Goal: Task Accomplishment & Management: Complete application form

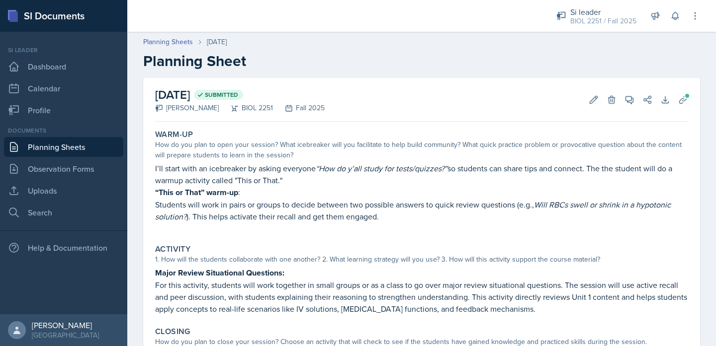
click at [57, 148] on link "Planning Sheets" at bounding box center [63, 147] width 119 height 20
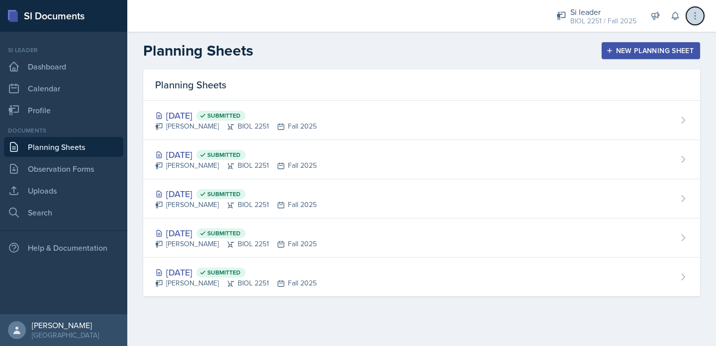
click at [695, 21] on button at bounding box center [695, 16] width 18 height 18
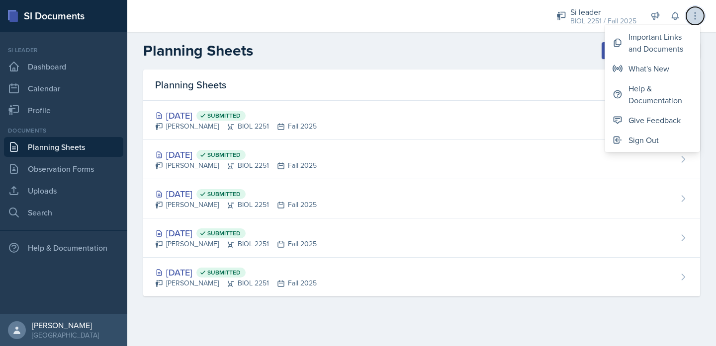
click at [695, 21] on button at bounding box center [695, 16] width 18 height 18
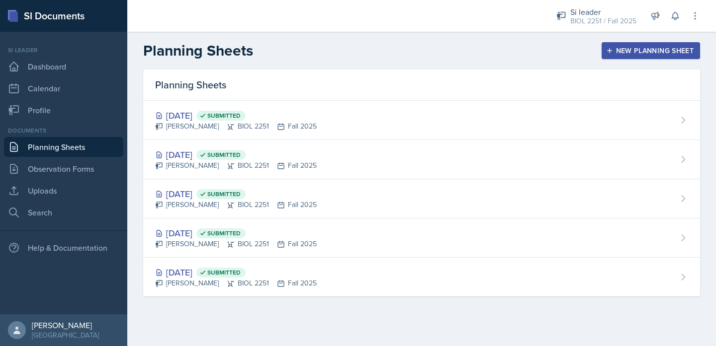
click at [670, 24] on div "Si leader BIOL 2251 / Fall 2025 Si leader BIOL 2251 / Fall 2025 Si leader BIOL …" at bounding box center [621, 16] width 158 height 32
click at [672, 20] on icon at bounding box center [675, 16] width 10 height 10
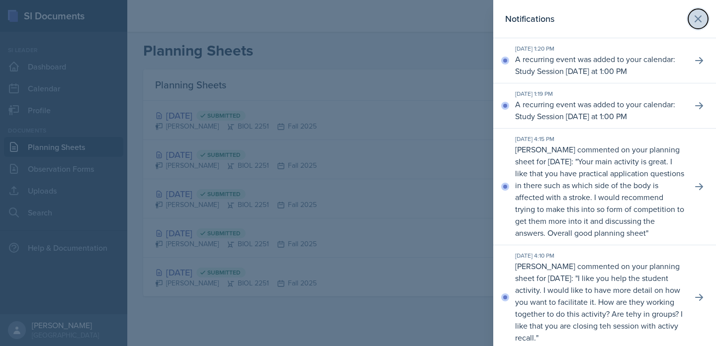
click at [704, 16] on button at bounding box center [698, 19] width 20 height 20
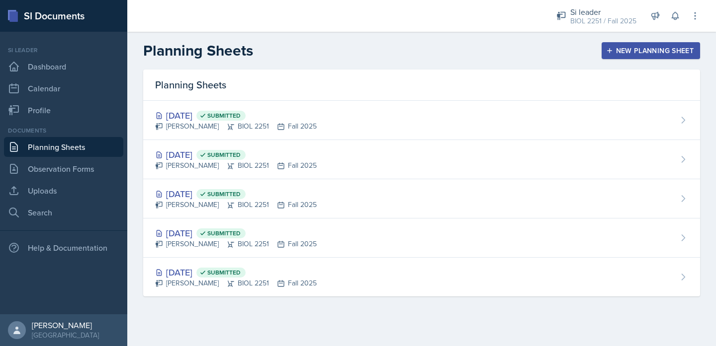
click at [624, 53] on div "New Planning Sheet" at bounding box center [651, 51] width 86 height 8
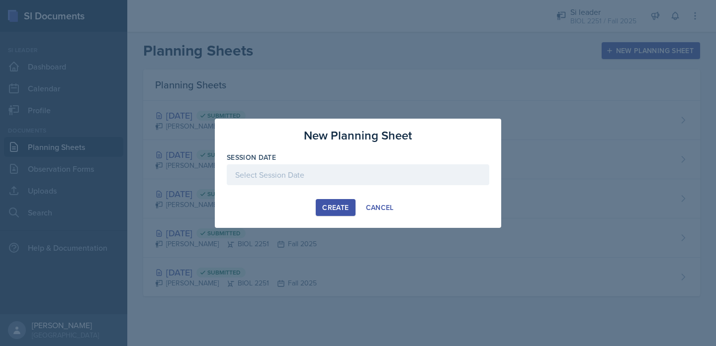
click at [394, 178] on div at bounding box center [358, 175] width 262 height 21
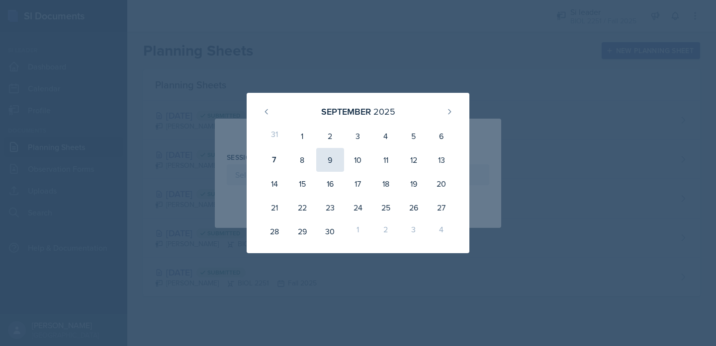
click at [320, 165] on div "9" at bounding box center [330, 160] width 28 height 24
type input "[DATE]"
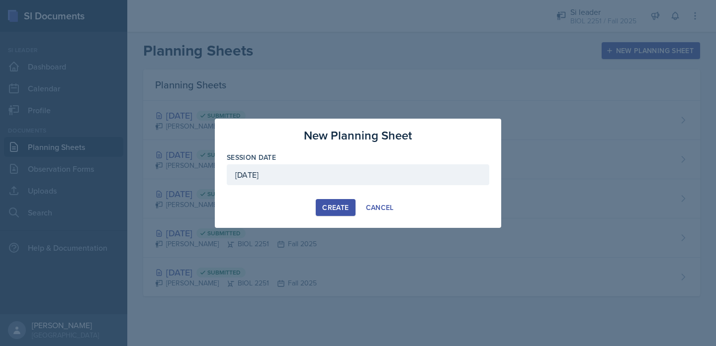
click at [323, 206] on div "Create" at bounding box center [335, 208] width 26 height 8
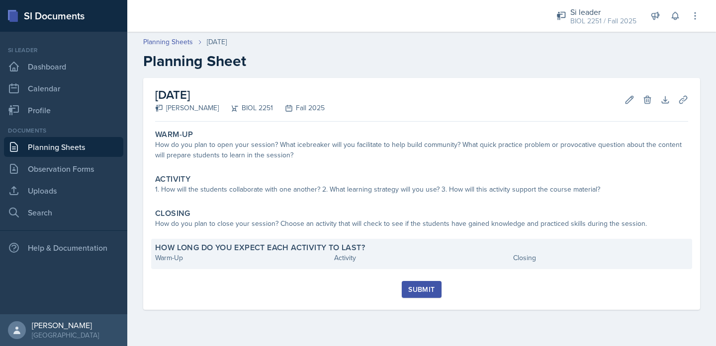
click at [228, 261] on div "Warm-Up" at bounding box center [242, 258] width 175 height 10
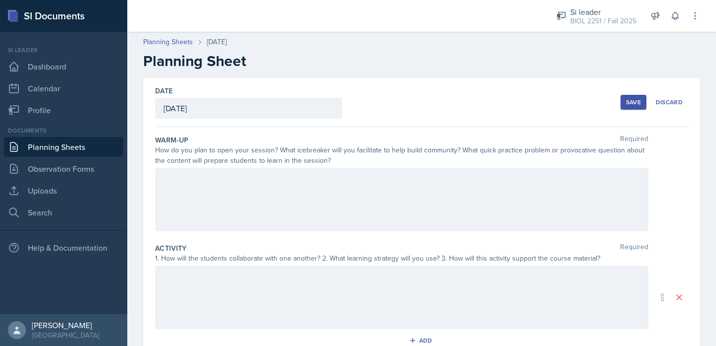
click at [337, 191] on div at bounding box center [401, 200] width 493 height 64
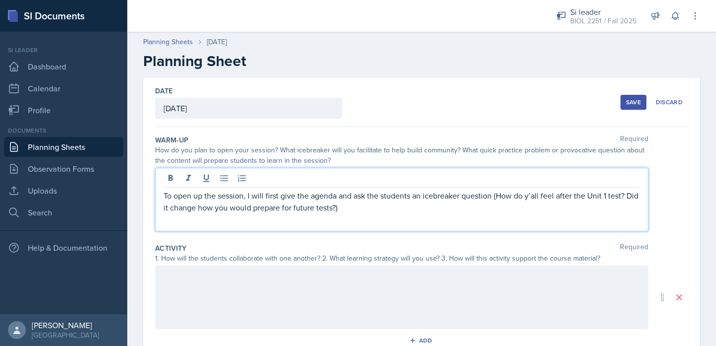
click at [346, 212] on p "To open up the session, I will first give the agenda and ask the students an ic…" at bounding box center [402, 202] width 476 height 24
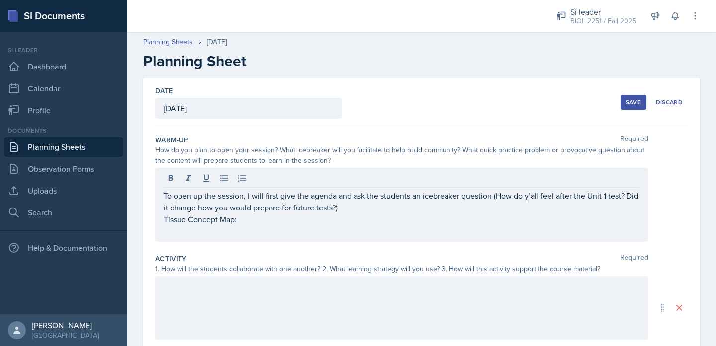
drag, startPoint x: 163, startPoint y: 222, endPoint x: 243, endPoint y: 225, distance: 80.6
click at [243, 225] on div "To open up the session, I will first give the agenda and ask the students an ic…" at bounding box center [401, 205] width 493 height 74
click at [162, 221] on div "To open up the session, I will first give the agenda and ask the students an ic…" at bounding box center [401, 205] width 493 height 74
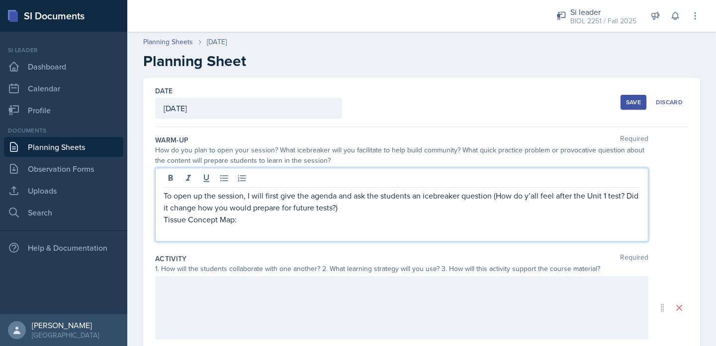
click at [229, 221] on p "Tissue Concept Map:" at bounding box center [402, 220] width 476 height 12
drag, startPoint x: 165, startPoint y: 219, endPoint x: 237, endPoint y: 228, distance: 72.6
click at [237, 228] on div "To open up the session, I will first give the agenda and ask the students an ic…" at bounding box center [402, 214] width 476 height 48
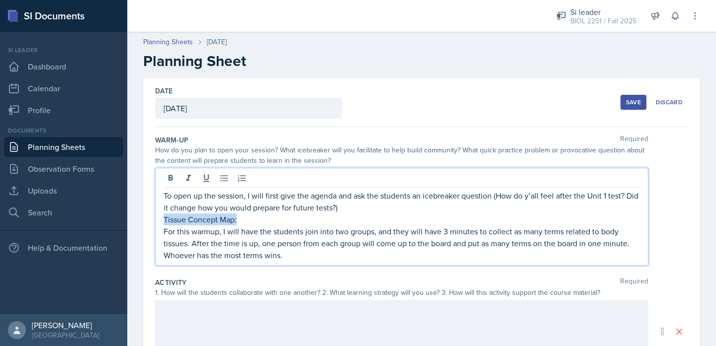
drag, startPoint x: 237, startPoint y: 222, endPoint x: 156, endPoint y: 222, distance: 81.0
click at [156, 222] on div "To open up the session, I will first give the agenda and ask the students an ic…" at bounding box center [401, 217] width 493 height 98
click at [171, 176] on icon at bounding box center [171, 178] width 4 height 6
click at [254, 247] on p "For this warmup, I will have the students join into two groups, and they will h…" at bounding box center [402, 244] width 476 height 36
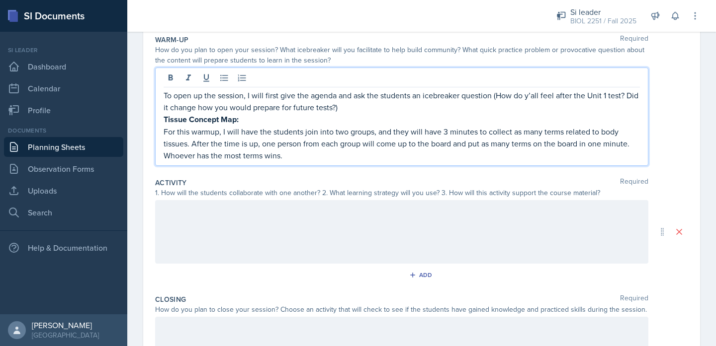
click at [248, 225] on div at bounding box center [401, 232] width 493 height 64
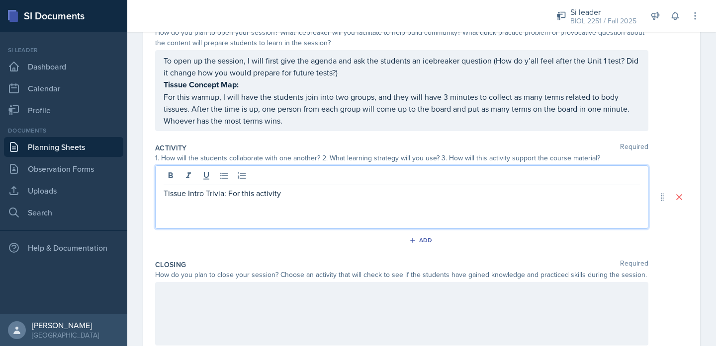
click at [229, 196] on p "Tissue Intro Trivia: For this activity" at bounding box center [402, 193] width 476 height 12
click at [238, 210] on p "For this activity" at bounding box center [402, 205] width 476 height 12
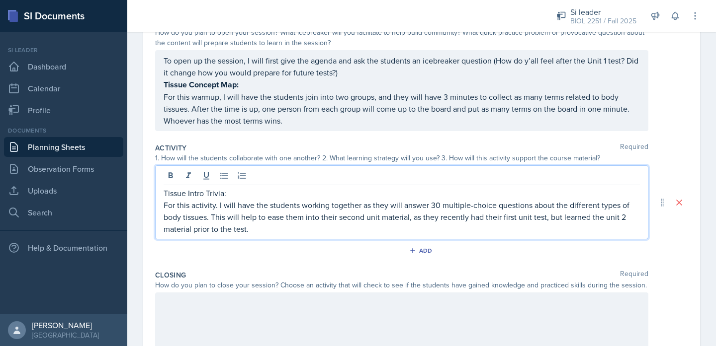
click at [344, 232] on p "For this activity. I will have the students working together as they will answe…" at bounding box center [402, 217] width 476 height 36
click at [211, 216] on p "For this activity. I will have the students working together as they will answe…" at bounding box center [402, 217] width 476 height 36
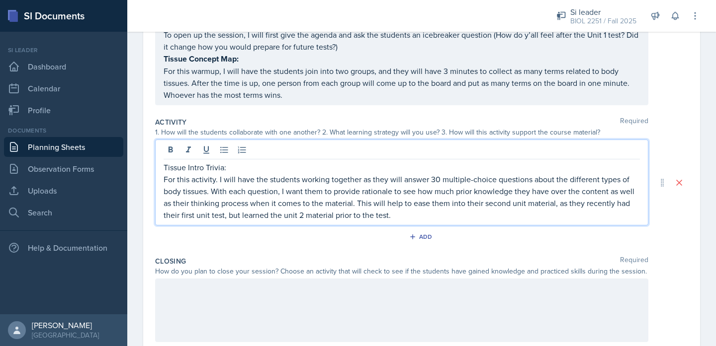
scroll to position [147, 0]
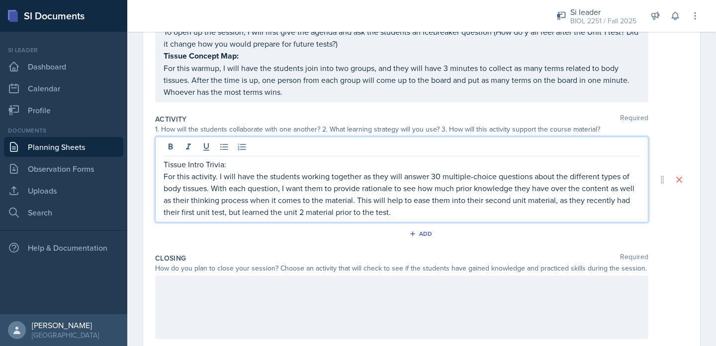
click at [238, 301] on div at bounding box center [401, 308] width 493 height 64
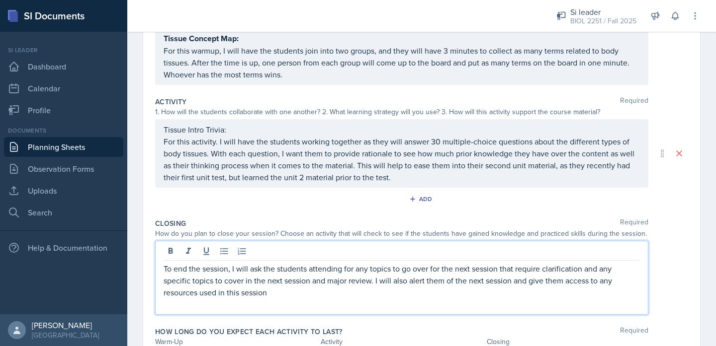
click at [317, 307] on p at bounding box center [402, 305] width 476 height 12
click at [233, 267] on p "To end the session, I will ask the students attending for any topics to go over…" at bounding box center [402, 281] width 476 height 36
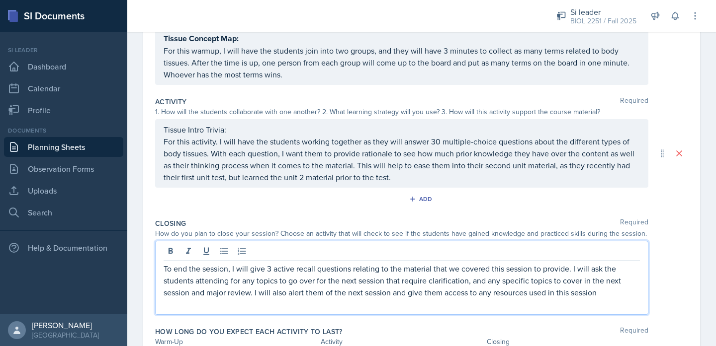
click at [569, 271] on p "To end the session, I will give 3 active recall questions relating to the mater…" at bounding box center [402, 281] width 476 height 36
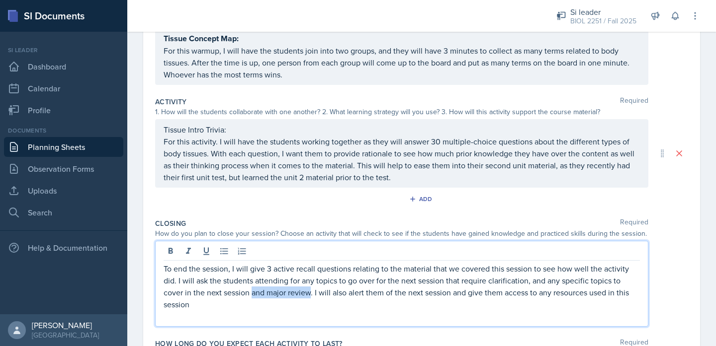
drag, startPoint x: 311, startPoint y: 294, endPoint x: 253, endPoint y: 297, distance: 58.2
click at [253, 297] on p "To end the session, I will give 3 active recall questions relating to the mater…" at bounding box center [402, 287] width 476 height 48
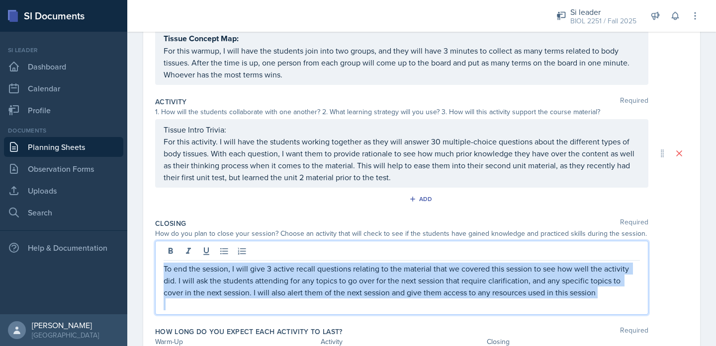
drag, startPoint x: 600, startPoint y: 298, endPoint x: 156, endPoint y: 266, distance: 445.6
click at [156, 266] on div "To end the session, I will give 3 active recall questions relating to the mater…" at bounding box center [401, 278] width 493 height 74
copy p "To end the session, I will give 3 active recall questions relating to the mater…"
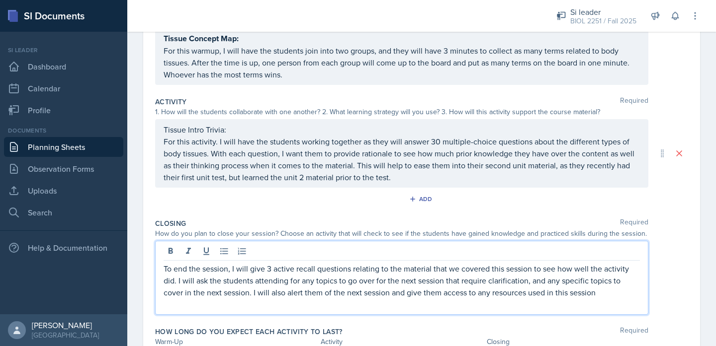
click at [240, 130] on p "Tissue Intro Trivia:" at bounding box center [402, 130] width 476 height 12
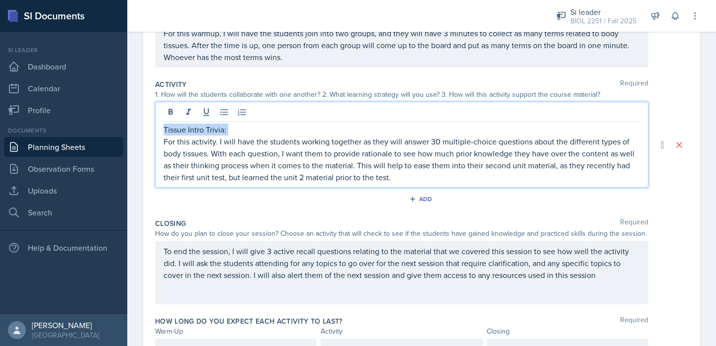
drag, startPoint x: 240, startPoint y: 130, endPoint x: 167, endPoint y: 131, distance: 72.6
click at [167, 131] on p "Tissue Intro Trivia:" at bounding box center [402, 130] width 476 height 12
click at [169, 117] on button at bounding box center [171, 112] width 14 height 14
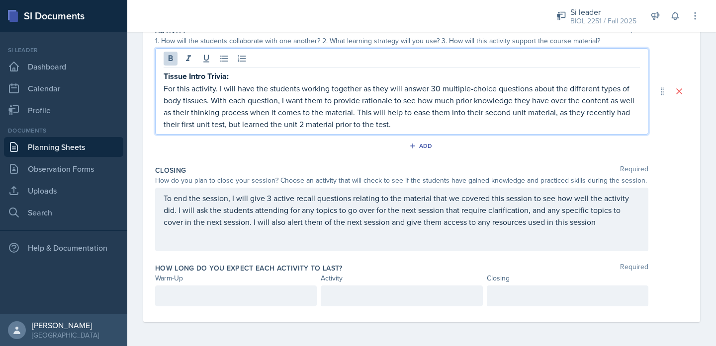
click at [184, 296] on p at bounding box center [236, 296] width 145 height 12
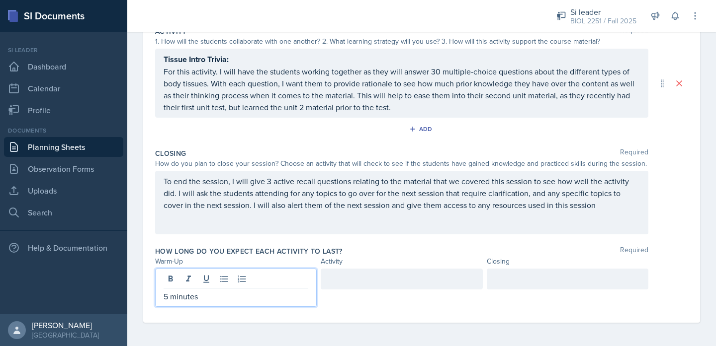
click at [498, 279] on div at bounding box center [568, 279] width 162 height 21
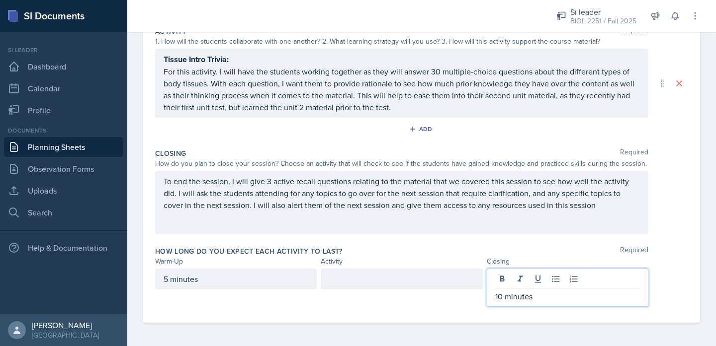
click at [450, 276] on div at bounding box center [402, 279] width 162 height 21
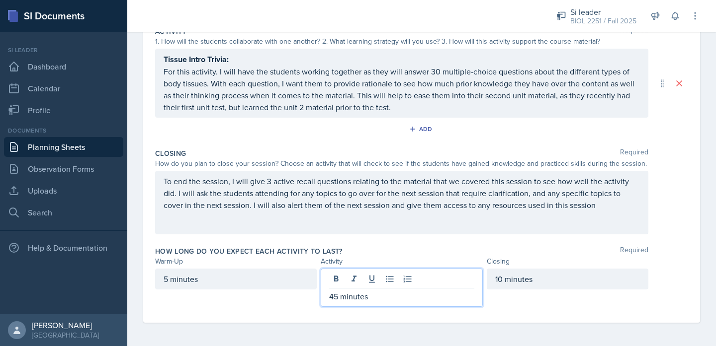
click at [473, 245] on div "How long do you expect each activity to last? Required Warm-Up Activity Closing…" at bounding box center [421, 279] width 533 height 73
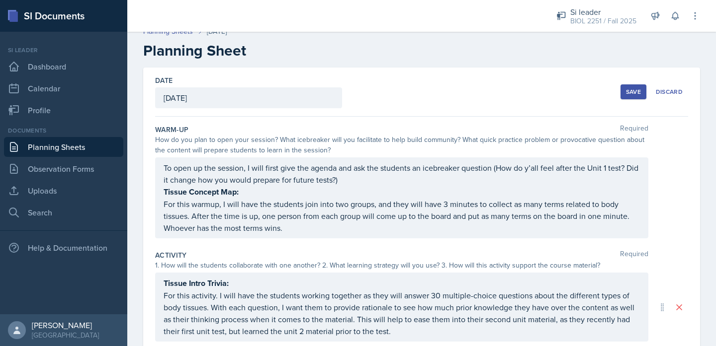
scroll to position [0, 0]
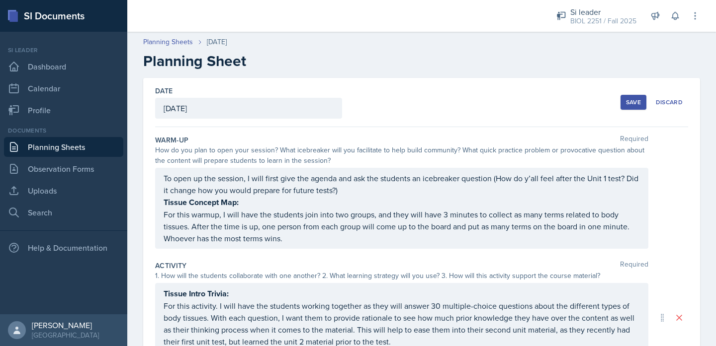
click at [635, 105] on div "Save" at bounding box center [633, 102] width 15 height 8
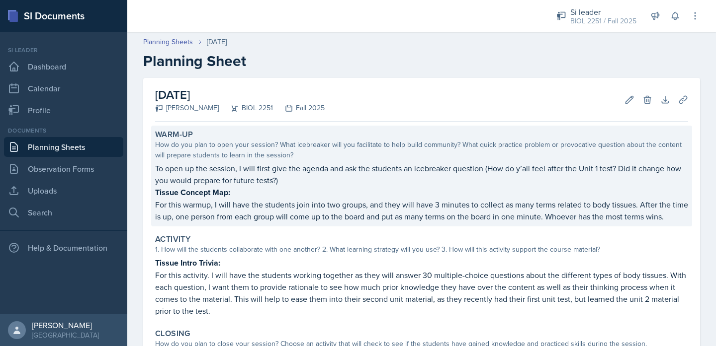
scroll to position [165, 0]
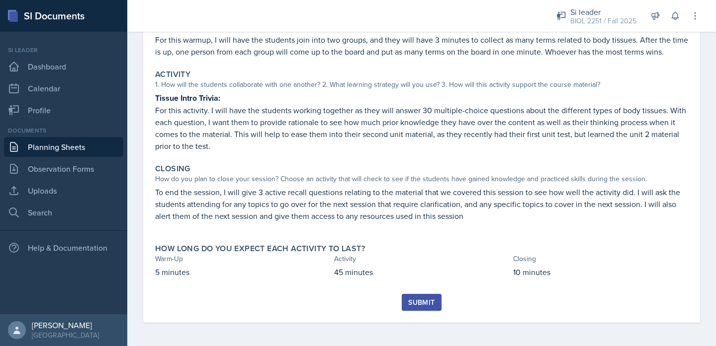
click at [410, 310] on button "Submit" at bounding box center [421, 302] width 39 height 17
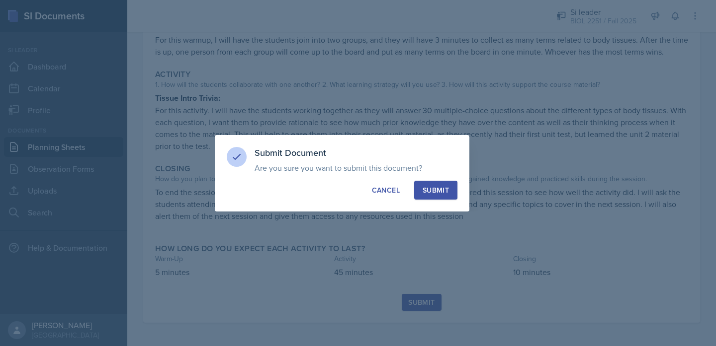
click at [430, 192] on div "Submit" at bounding box center [436, 190] width 26 height 10
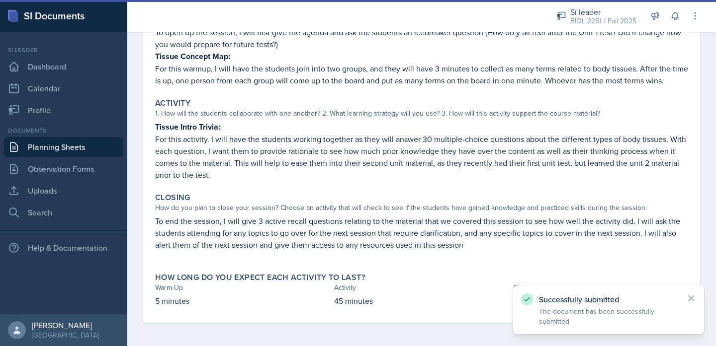
click at [55, 148] on link "Planning Sheets" at bounding box center [63, 147] width 119 height 20
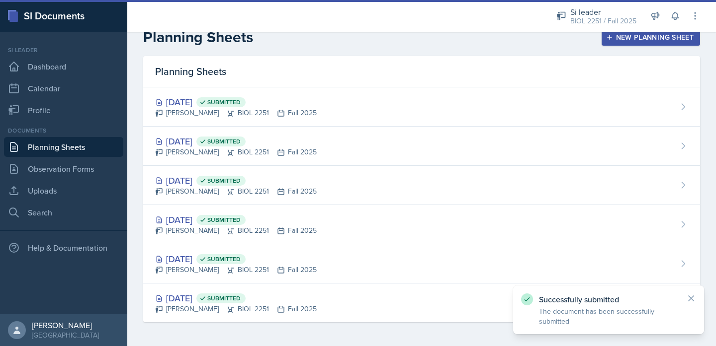
scroll to position [13, 0]
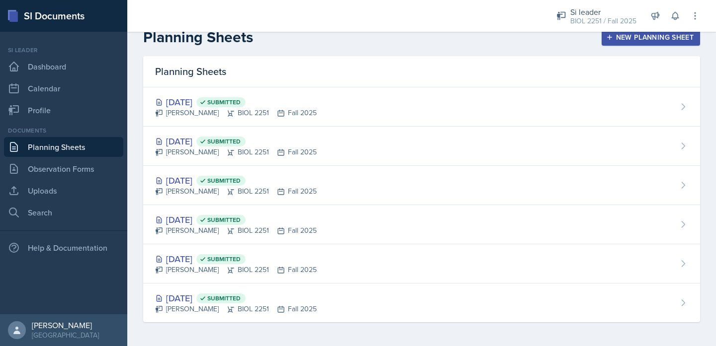
click at [658, 38] on div "New Planning Sheet" at bounding box center [651, 37] width 86 height 8
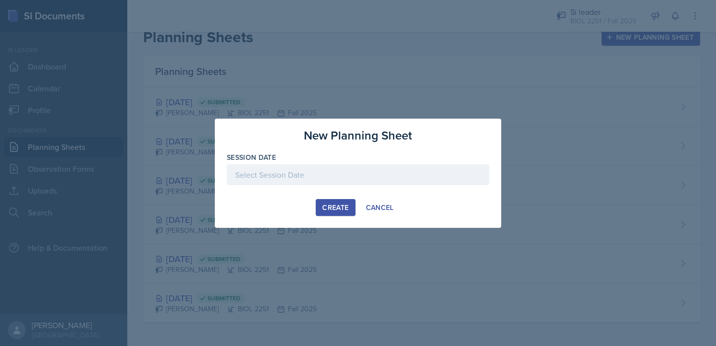
click at [382, 176] on div at bounding box center [358, 175] width 262 height 21
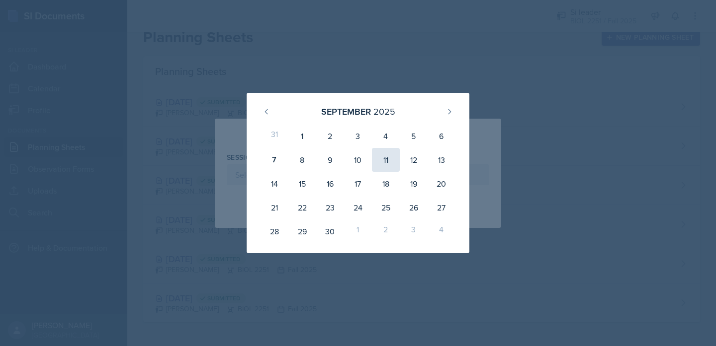
click at [385, 158] on div "11" at bounding box center [386, 160] width 28 height 24
type input "[DATE]"
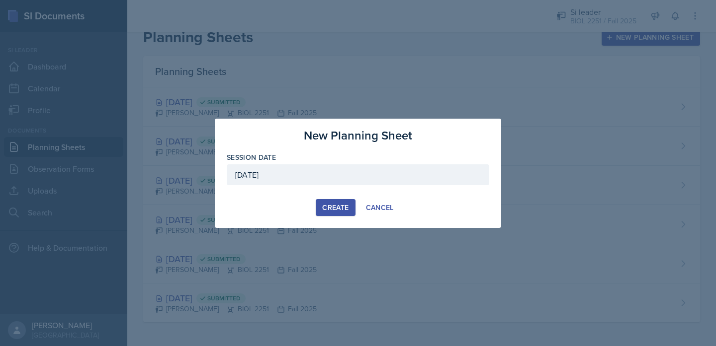
click at [327, 205] on div "Create" at bounding box center [335, 208] width 26 height 8
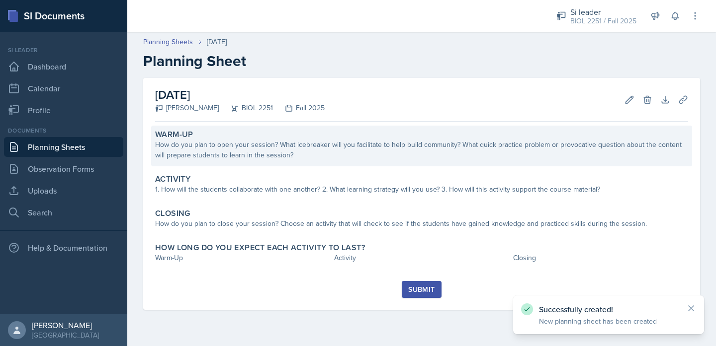
click at [259, 163] on div "Warm-Up How do you plan to open your session? What icebreaker will you facilita…" at bounding box center [421, 146] width 541 height 41
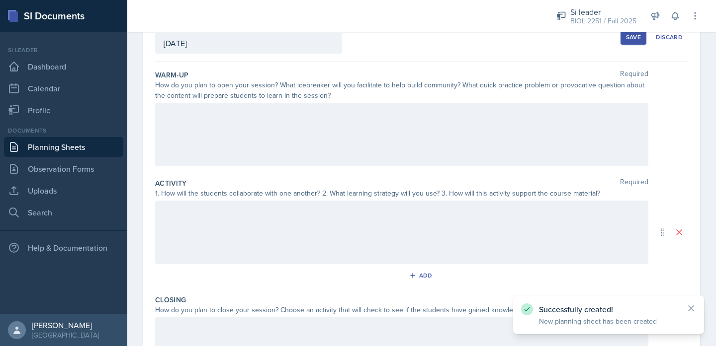
scroll to position [195, 0]
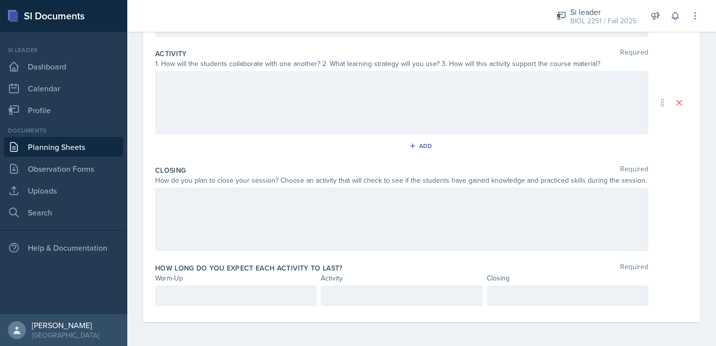
click at [236, 241] on div at bounding box center [401, 220] width 493 height 64
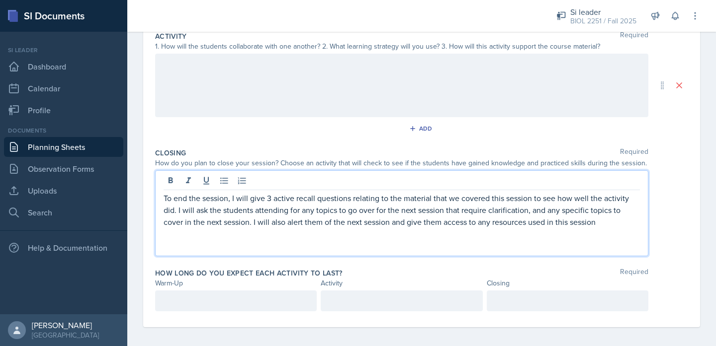
scroll to position [205, 0]
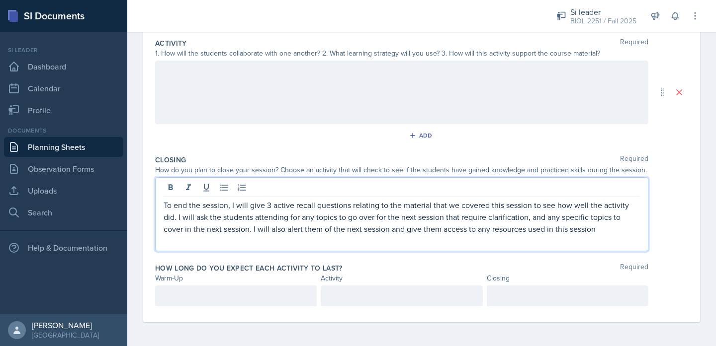
click at [220, 243] on p at bounding box center [402, 241] width 476 height 12
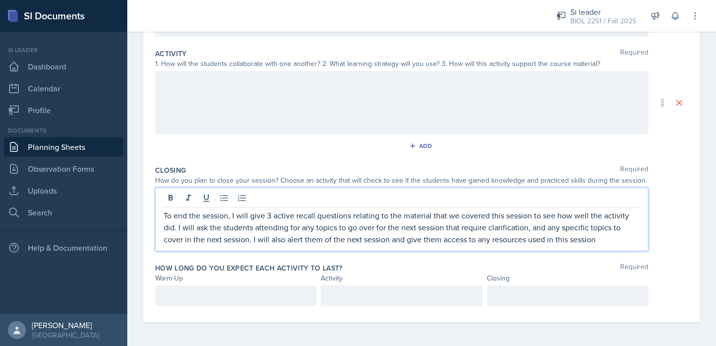
scroll to position [195, 0]
click at [73, 151] on link "Planning Sheets" at bounding box center [63, 147] width 119 height 20
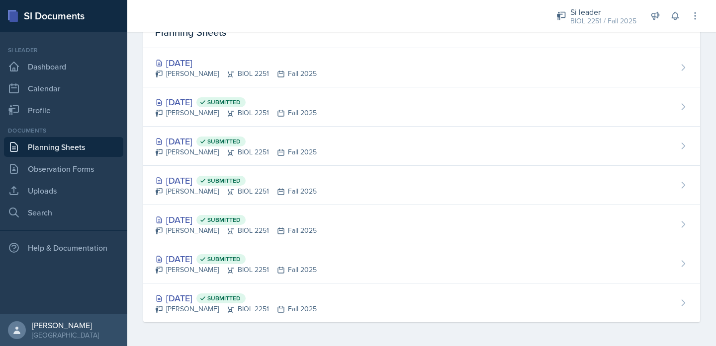
scroll to position [53, 0]
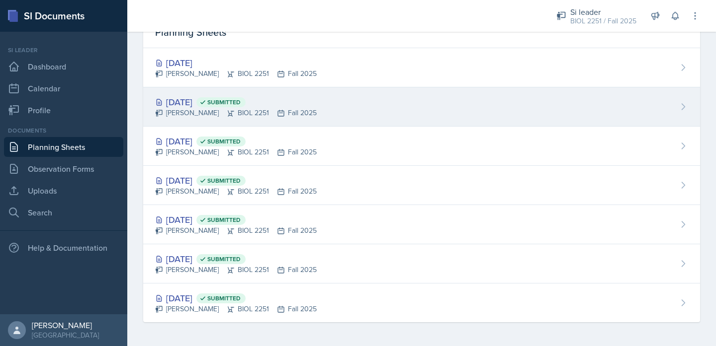
click at [196, 109] on div "[PERSON_NAME] BIOL 2251 Fall 2025" at bounding box center [236, 113] width 162 height 10
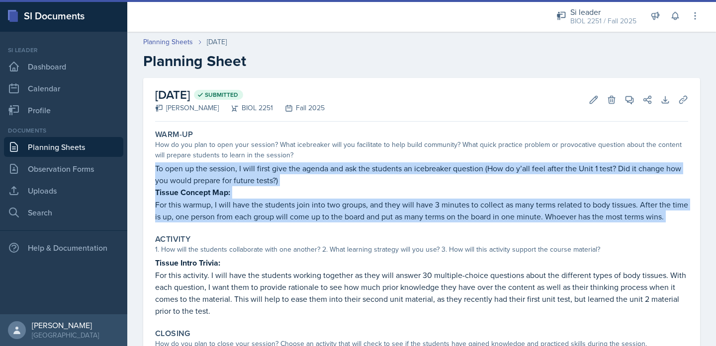
drag, startPoint x: 157, startPoint y: 167, endPoint x: 632, endPoint y: 230, distance: 479.8
click at [632, 230] on div "Warm-Up How do you plan to open your session? What icebreaker will you facilita…" at bounding box center [421, 293] width 533 height 334
copy div "To open up the session, I will first give the agenda and ask the students an ic…"
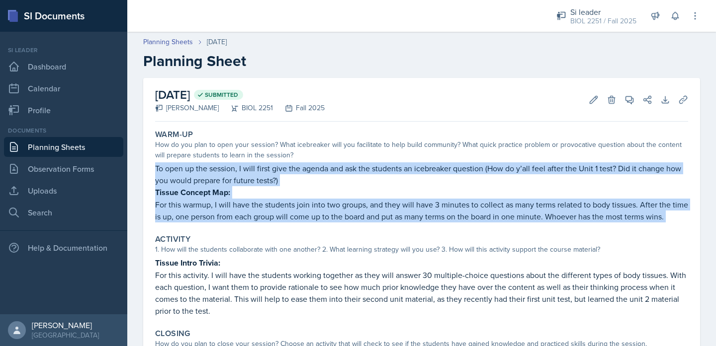
click at [77, 143] on link "Planning Sheets" at bounding box center [63, 147] width 119 height 20
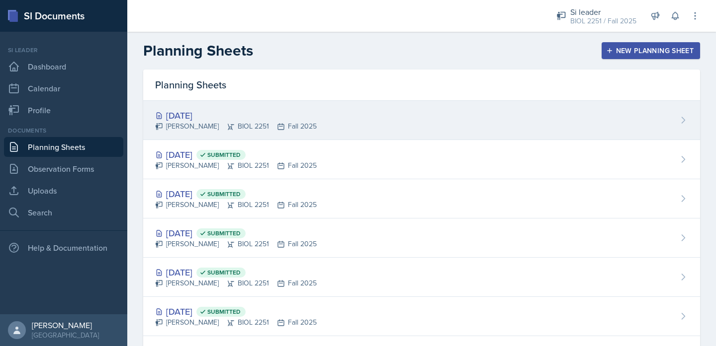
click at [181, 127] on div "[PERSON_NAME] BIOL 2251 Fall 2025" at bounding box center [236, 126] width 162 height 10
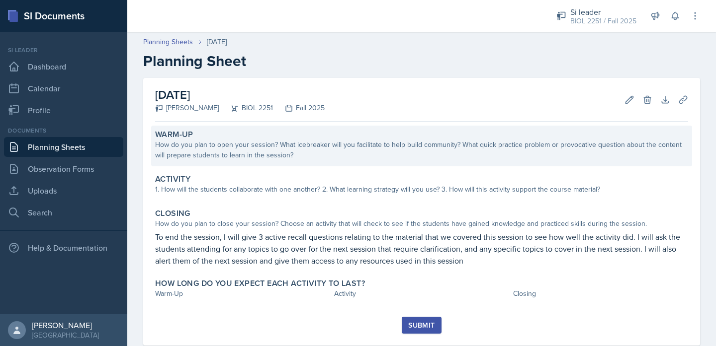
click at [186, 162] on div "Warm-Up How do you plan to open your session? What icebreaker will you facilita…" at bounding box center [421, 146] width 541 height 41
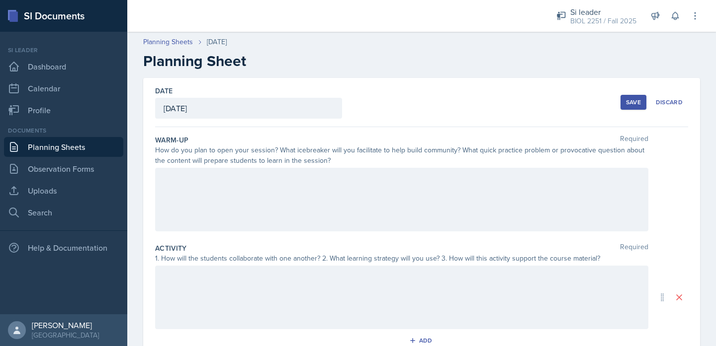
click at [183, 180] on div at bounding box center [401, 200] width 493 height 64
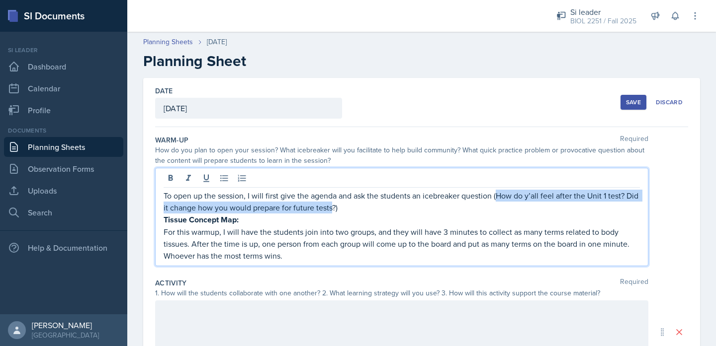
drag, startPoint x: 334, startPoint y: 211, endPoint x: 499, endPoint y: 200, distance: 165.9
click at [499, 200] on p "To open up the session, I will first give the agenda and ask the students an ic…" at bounding box center [402, 202] width 476 height 24
paste div
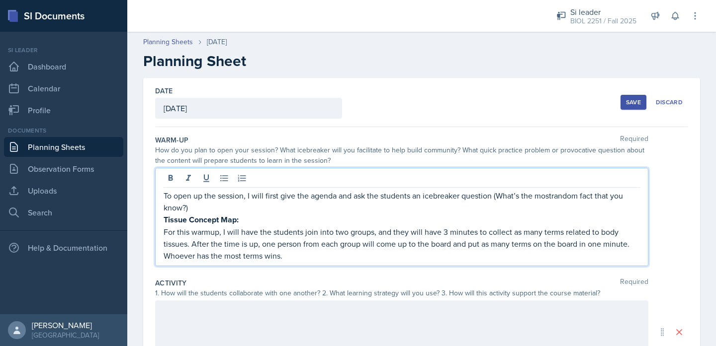
click at [164, 220] on strong "Tissue Concept Map:" at bounding box center [201, 219] width 75 height 11
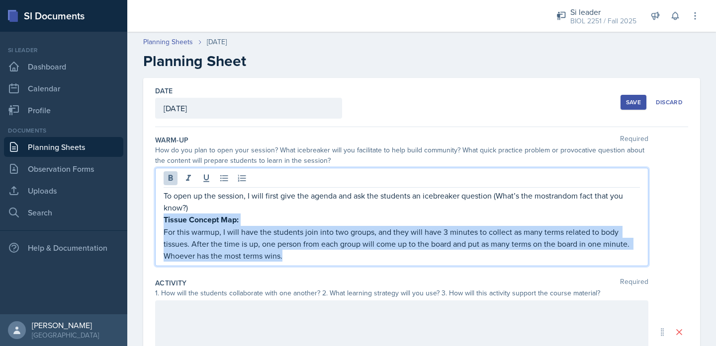
drag, startPoint x: 164, startPoint y: 220, endPoint x: 285, endPoint y: 260, distance: 127.2
click at [285, 260] on div "To open up the session, I will first give the agenda and ask the students an ic…" at bounding box center [402, 226] width 476 height 72
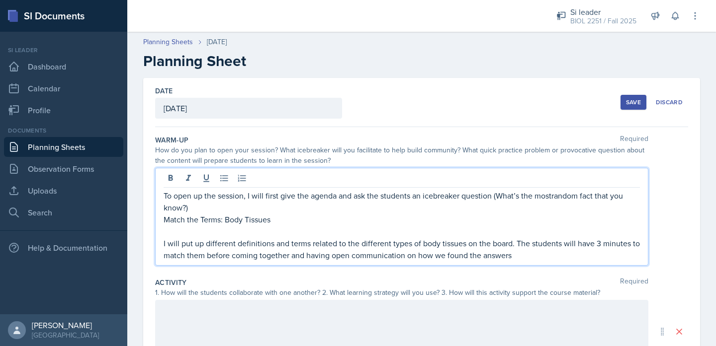
click at [183, 235] on p at bounding box center [402, 232] width 476 height 12
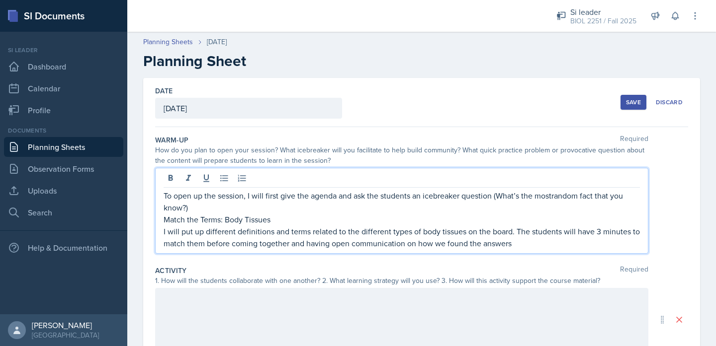
click at [387, 204] on p "To open up the session, I will first give the agenda and ask the students an ic…" at bounding box center [402, 202] width 476 height 24
drag, startPoint x: 273, startPoint y: 221, endPoint x: 162, endPoint y: 220, distance: 111.4
click at [162, 220] on div "To open up the session, I will first give the agenda and ask the students an ic…" at bounding box center [401, 211] width 493 height 86
click at [168, 180] on icon at bounding box center [171, 178] width 10 height 10
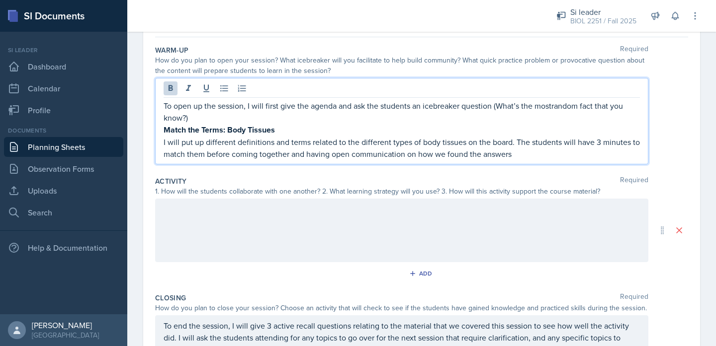
click at [192, 220] on div at bounding box center [401, 231] width 493 height 64
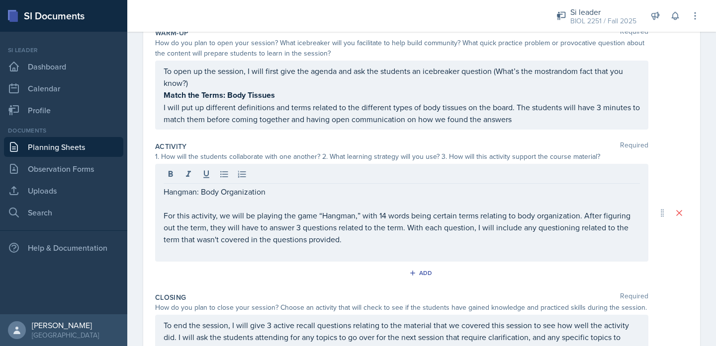
click at [180, 258] on div "Hangman: Body Organization For this activity, we will be playing the game “Hang…" at bounding box center [401, 213] width 493 height 98
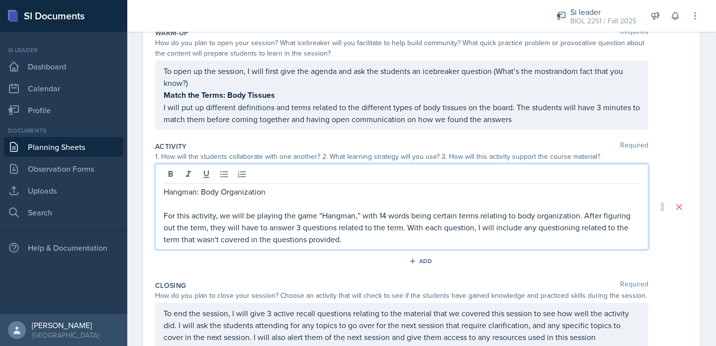
click at [167, 202] on p at bounding box center [402, 204] width 476 height 12
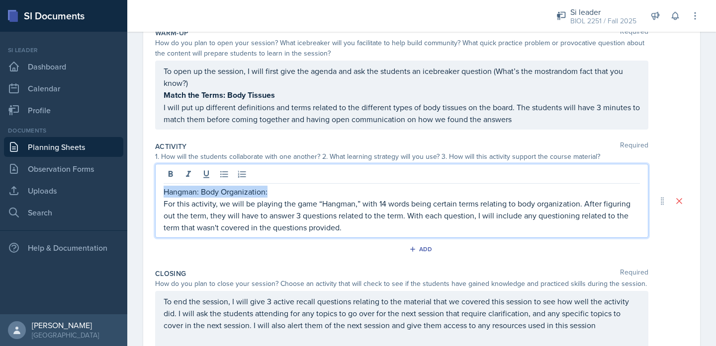
drag, startPoint x: 295, startPoint y: 192, endPoint x: 284, endPoint y: 179, distance: 17.3
click at [284, 179] on div "Hangman: Body Organization: For this activity, we will be playing the game “Han…" at bounding box center [401, 201] width 493 height 74
click at [171, 177] on icon at bounding box center [171, 175] width 10 height 10
click at [385, 205] on p "For this activity, we will be playing the game “Hangman,” with 14 words being c…" at bounding box center [402, 216] width 476 height 36
click at [406, 205] on p "For this activity, we will be playing the game “Hangman,” with 12 words being c…" at bounding box center [402, 216] width 476 height 36
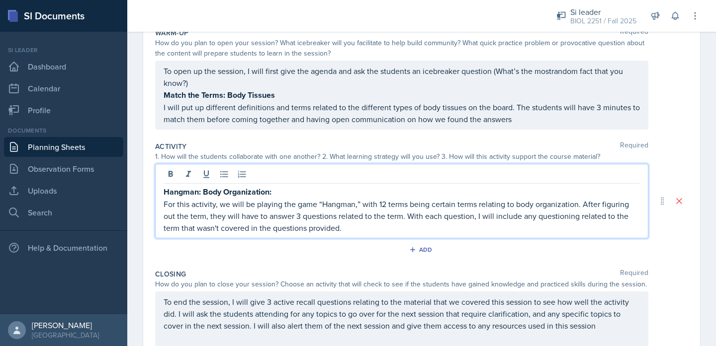
click at [577, 205] on p "For this activity, we will be playing the game “Hangman,” with 12 terms being c…" at bounding box center [402, 216] width 476 height 36
click at [270, 189] on strong "Hangman: Body Organization:" at bounding box center [218, 191] width 108 height 11
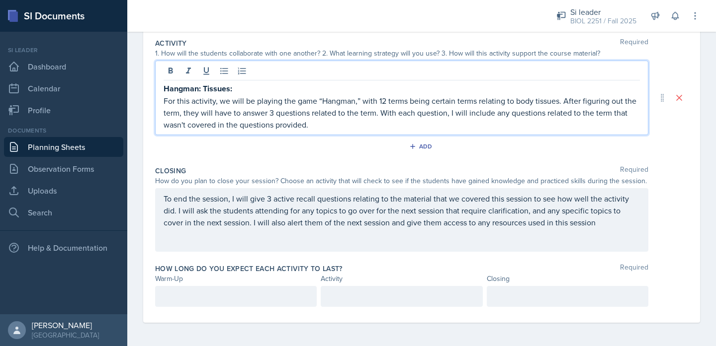
scroll to position [217, 0]
click at [201, 297] on p at bounding box center [236, 296] width 145 height 12
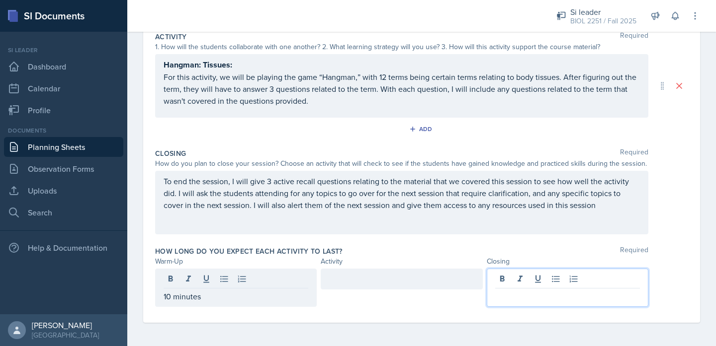
click at [509, 280] on div at bounding box center [568, 288] width 162 height 38
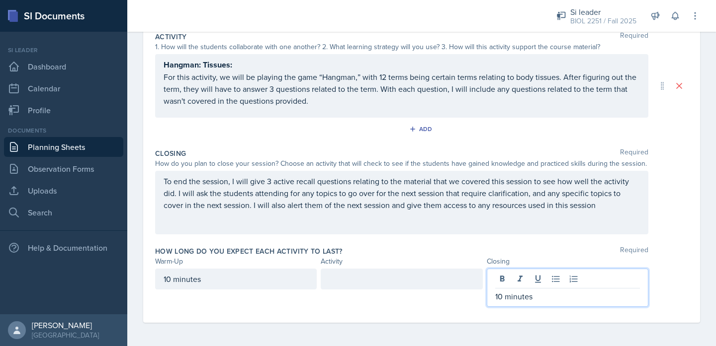
click at [432, 282] on div at bounding box center [402, 279] width 162 height 21
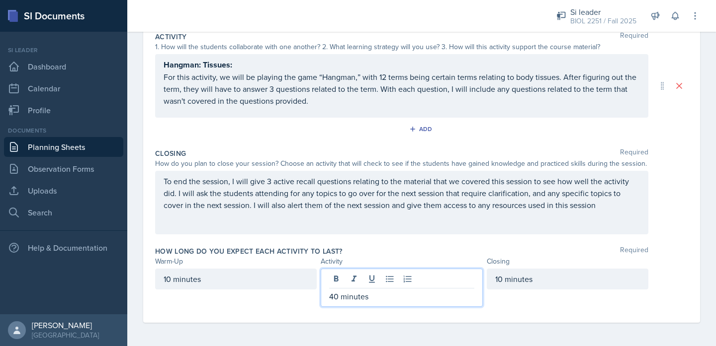
click at [415, 247] on div "How long do you expect each activity to last? Required" at bounding box center [421, 252] width 533 height 10
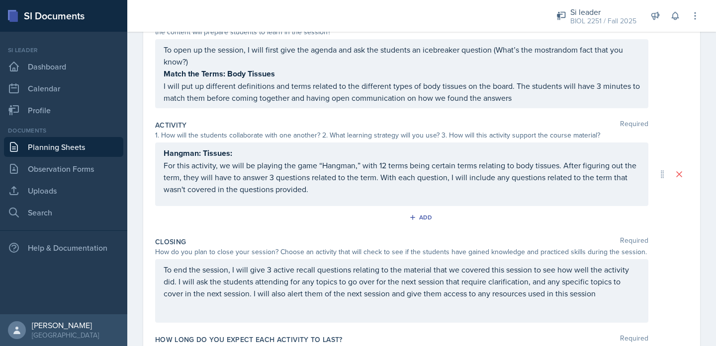
scroll to position [0, 0]
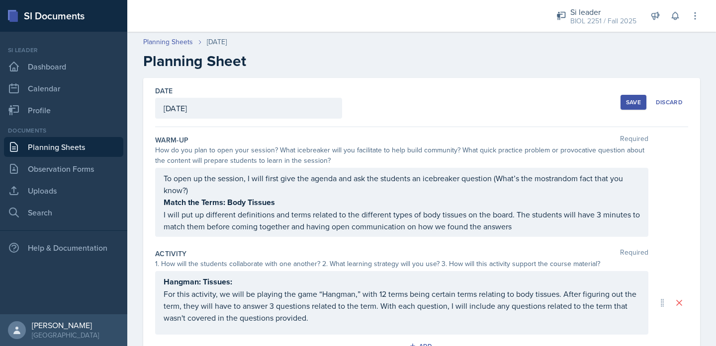
click at [621, 106] on button "Save" at bounding box center [633, 102] width 26 height 15
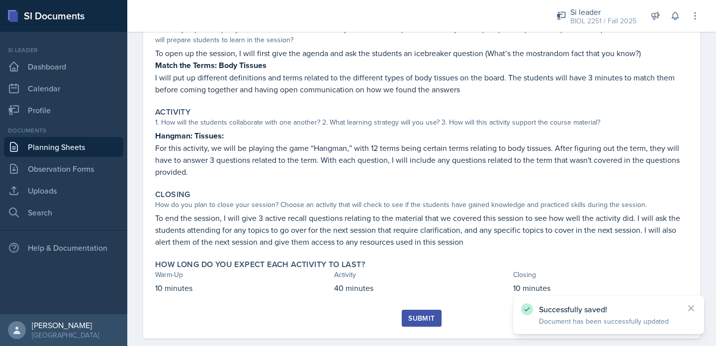
scroll to position [131, 0]
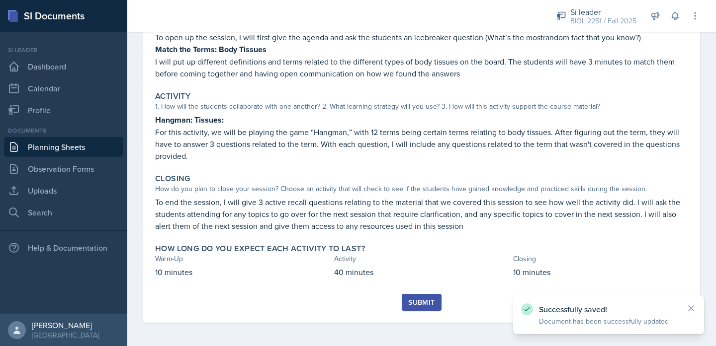
click at [425, 300] on div "Submit" at bounding box center [421, 303] width 26 height 8
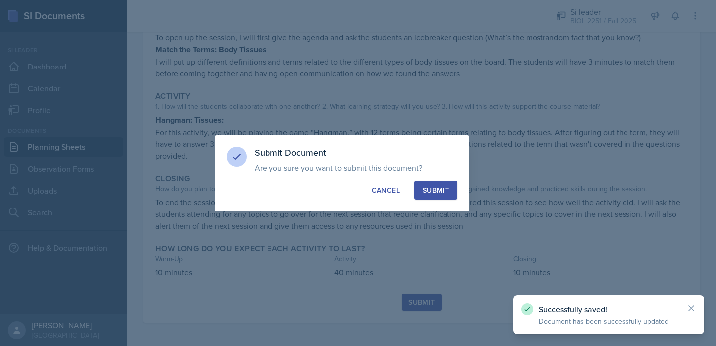
click at [429, 186] on div "Submit" at bounding box center [436, 190] width 26 height 10
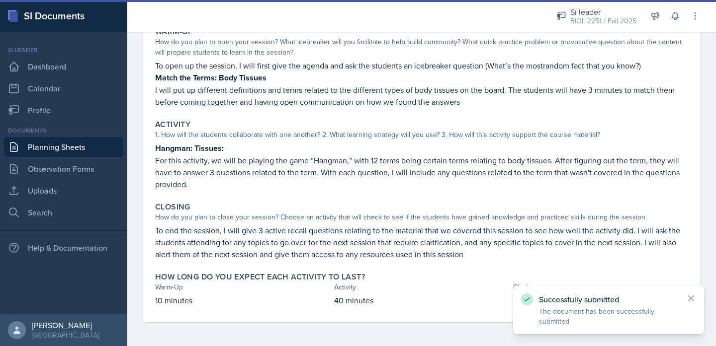
scroll to position [102, 0]
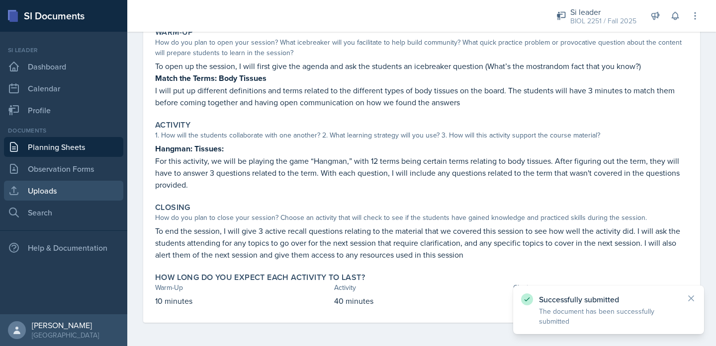
click at [55, 190] on link "Uploads" at bounding box center [63, 191] width 119 height 20
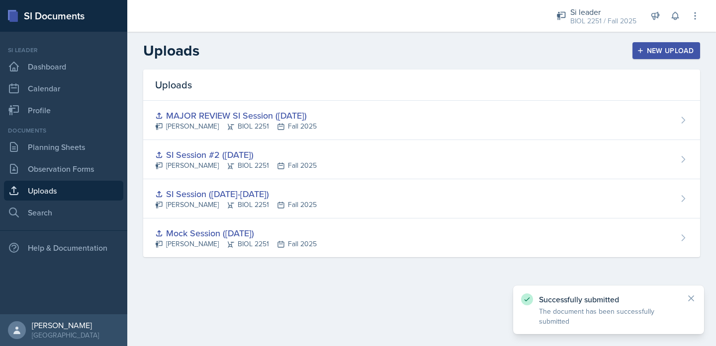
click at [688, 47] on div "New Upload" at bounding box center [666, 51] width 55 height 8
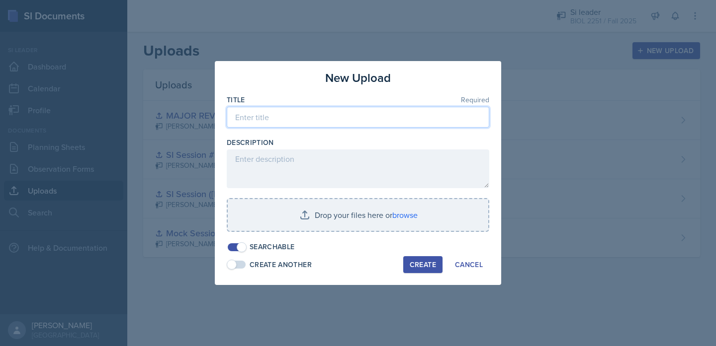
click at [438, 110] on input at bounding box center [358, 117] width 262 height 21
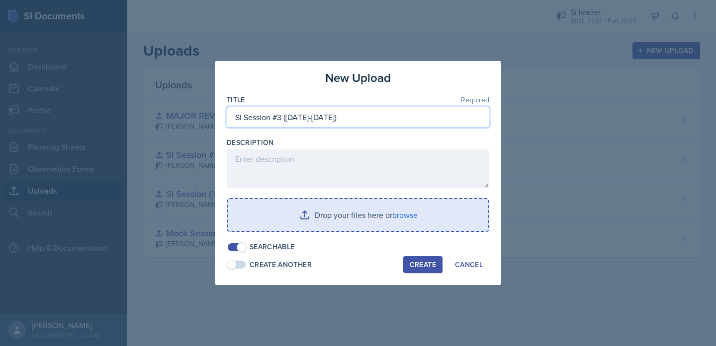
type input "SI Session #3 ([DATE]-[DATE])"
click at [425, 226] on input "file" at bounding box center [358, 215] width 260 height 32
click at [390, 221] on input "file" at bounding box center [358, 215] width 260 height 32
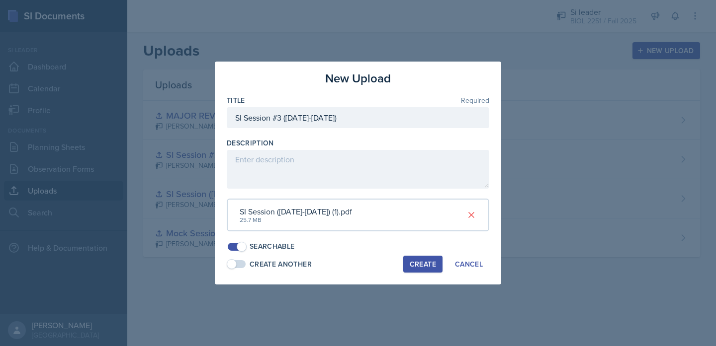
click at [421, 272] on button "Create" at bounding box center [422, 264] width 39 height 17
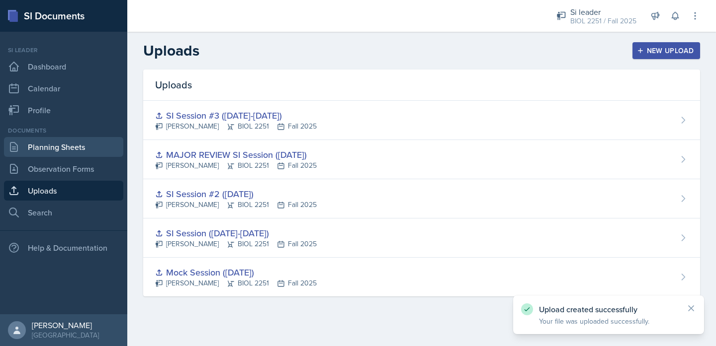
click at [76, 142] on link "Planning Sheets" at bounding box center [63, 147] width 119 height 20
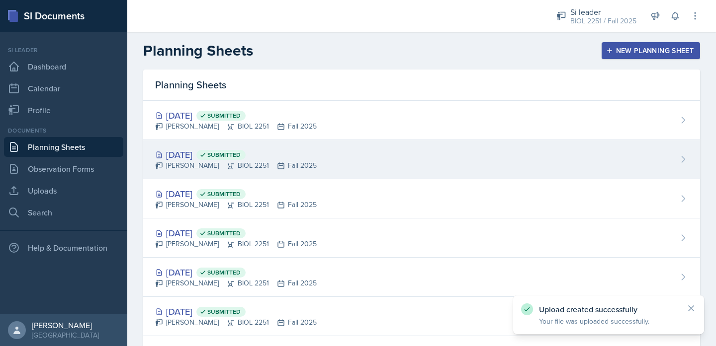
click at [460, 150] on div "[DATE] Submitted [PERSON_NAME] BIOL 2251 Fall 2025" at bounding box center [421, 159] width 557 height 39
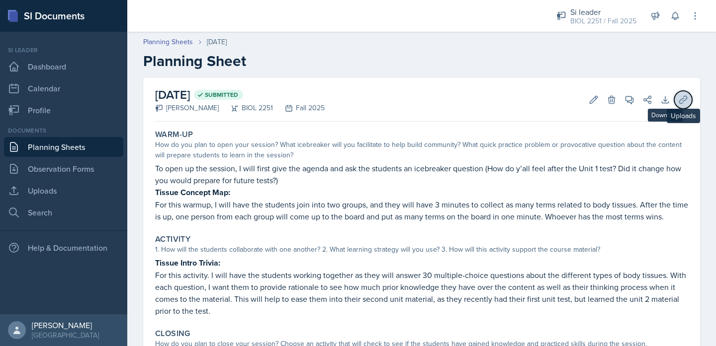
click at [684, 98] on icon at bounding box center [683, 100] width 10 height 10
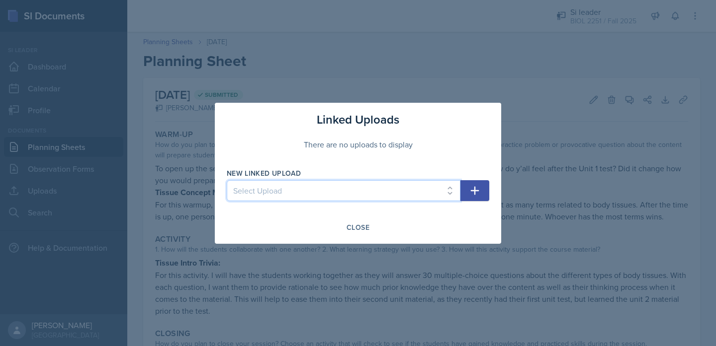
click at [452, 195] on select "Select Upload Mock Session ([DATE]) SI Session ([DATE]-[DATE]) SI Session #2 ([…" at bounding box center [344, 190] width 234 height 21
select select "b910e755-a32a-4a01-a4a4-eaabf654a670"
click at [227, 180] on select "Select Upload Mock Session ([DATE]) SI Session ([DATE]-[DATE]) SI Session #2 ([…" at bounding box center [344, 190] width 234 height 21
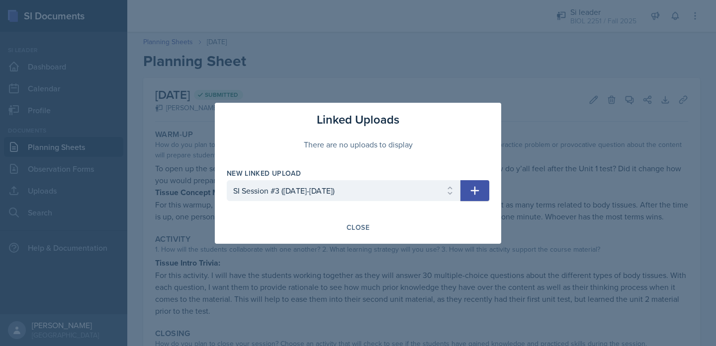
click at [465, 194] on button "button" at bounding box center [474, 190] width 29 height 21
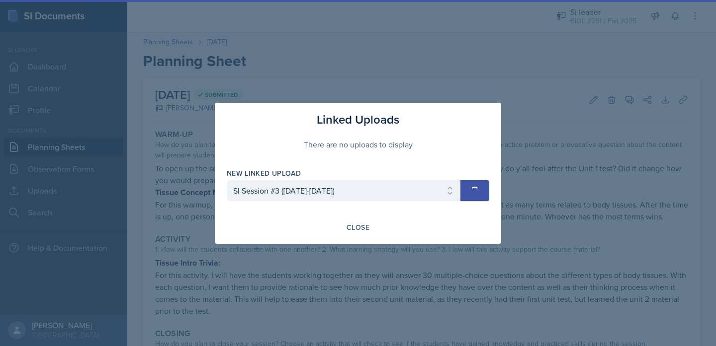
select select
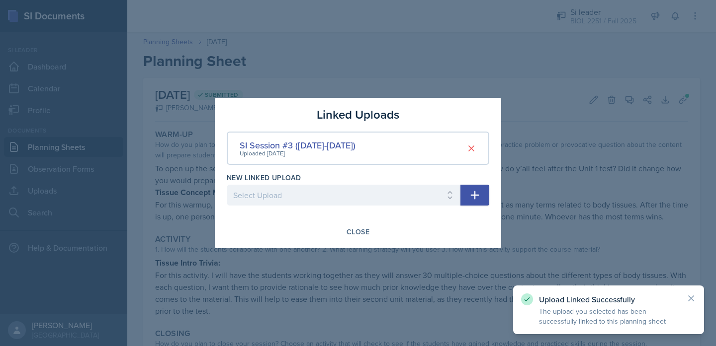
click at [339, 229] on div "Close" at bounding box center [358, 232] width 262 height 17
click at [367, 230] on div "Close" at bounding box center [357, 232] width 23 height 8
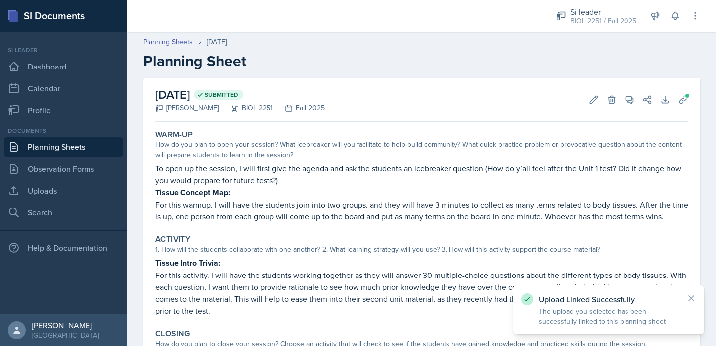
click at [101, 145] on link "Planning Sheets" at bounding box center [63, 147] width 119 height 20
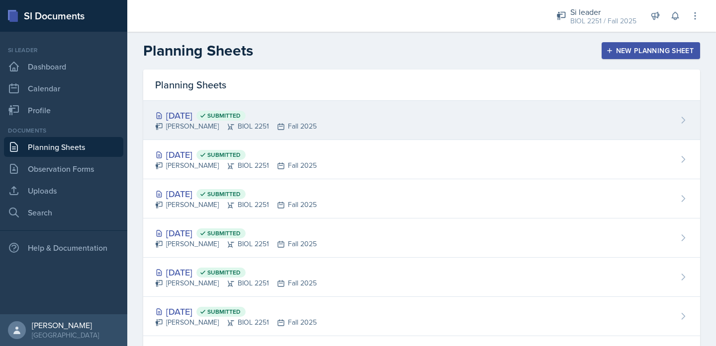
click at [235, 125] on icon at bounding box center [231, 127] width 8 height 8
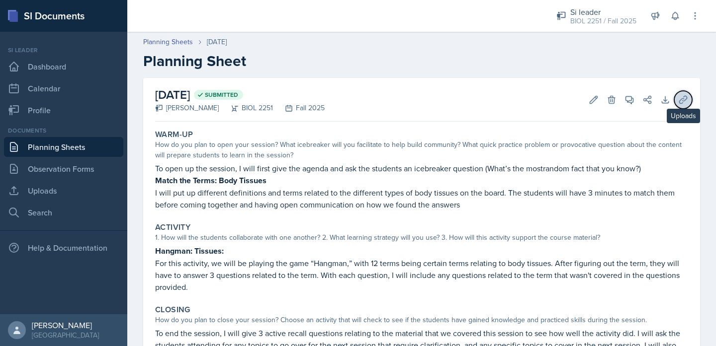
click at [681, 100] on icon at bounding box center [683, 100] width 10 height 10
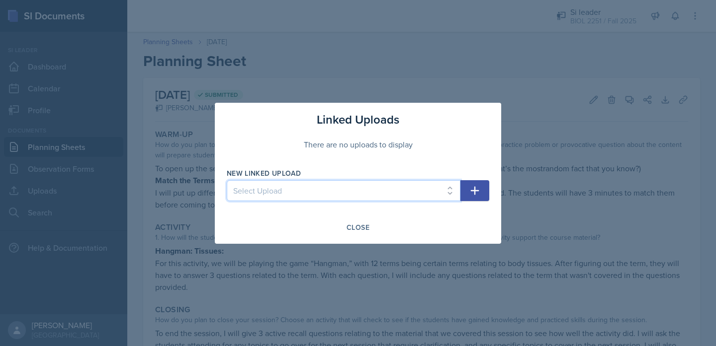
click at [450, 192] on select "Select Upload Mock Session ([DATE]) SI Session ([DATE]-[DATE]) SI Session #2 ([…" at bounding box center [344, 190] width 234 height 21
select select "b910e755-a32a-4a01-a4a4-eaabf654a670"
click at [227, 180] on select "Select Upload Mock Session ([DATE]) SI Session ([DATE]-[DATE]) SI Session #2 ([…" at bounding box center [344, 190] width 234 height 21
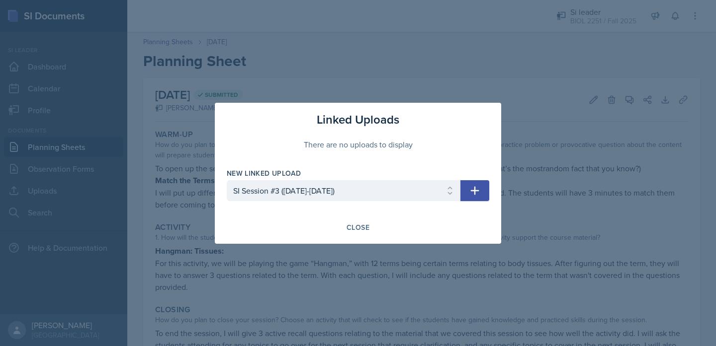
click at [472, 190] on icon "button" at bounding box center [475, 191] width 12 height 12
select select
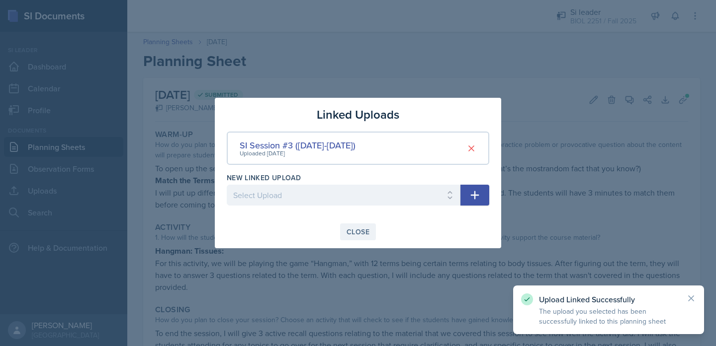
click at [356, 233] on div "Close" at bounding box center [357, 232] width 23 height 8
